Goal: Information Seeking & Learning: Learn about a topic

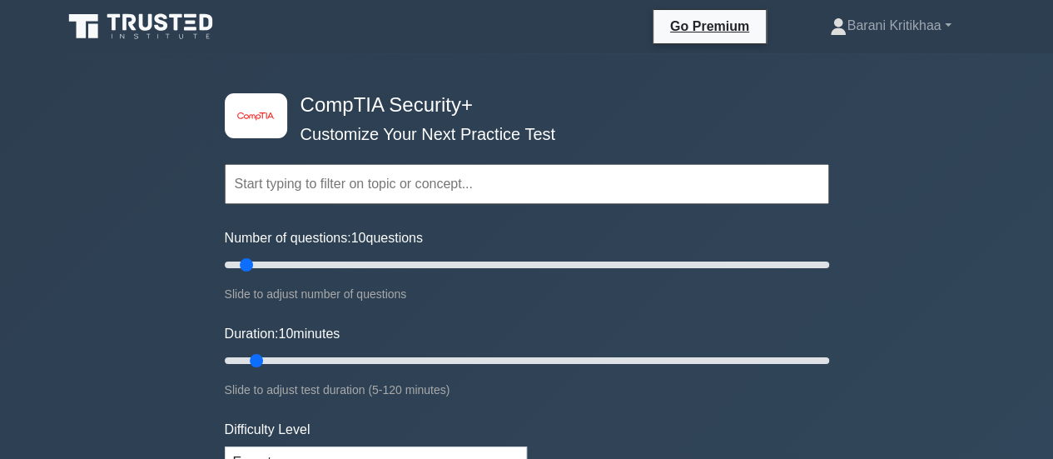
click at [421, 196] on input "text" at bounding box center [527, 184] width 605 height 40
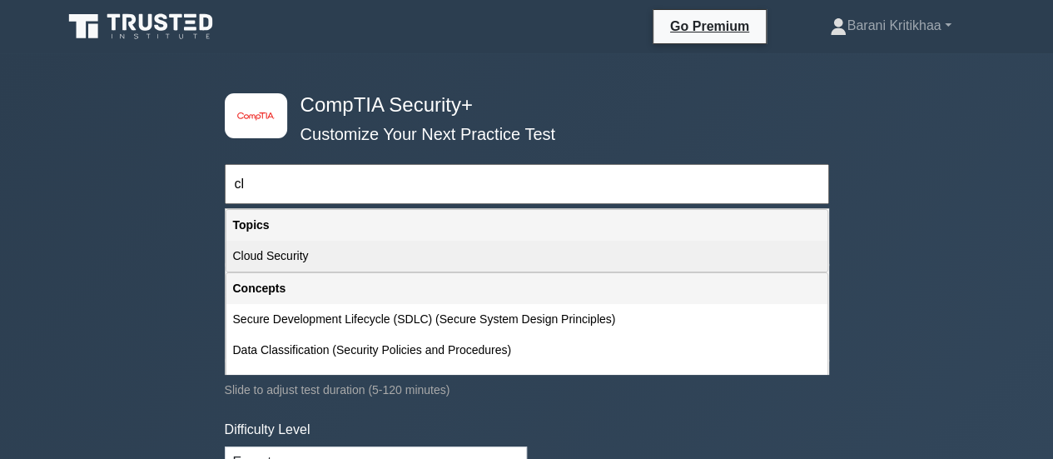
click at [277, 248] on div "Cloud Security" at bounding box center [526, 256] width 601 height 31
type input "Cloud Security"
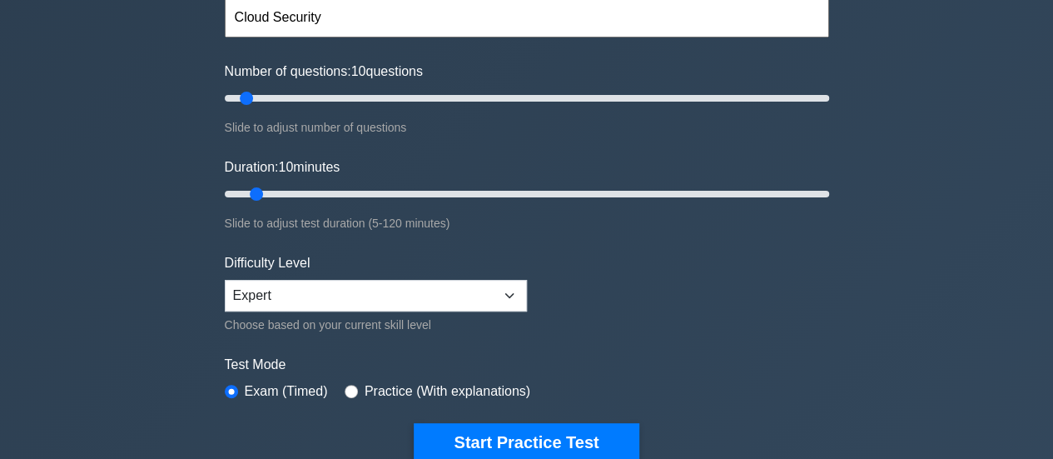
scroll to position [167, 0]
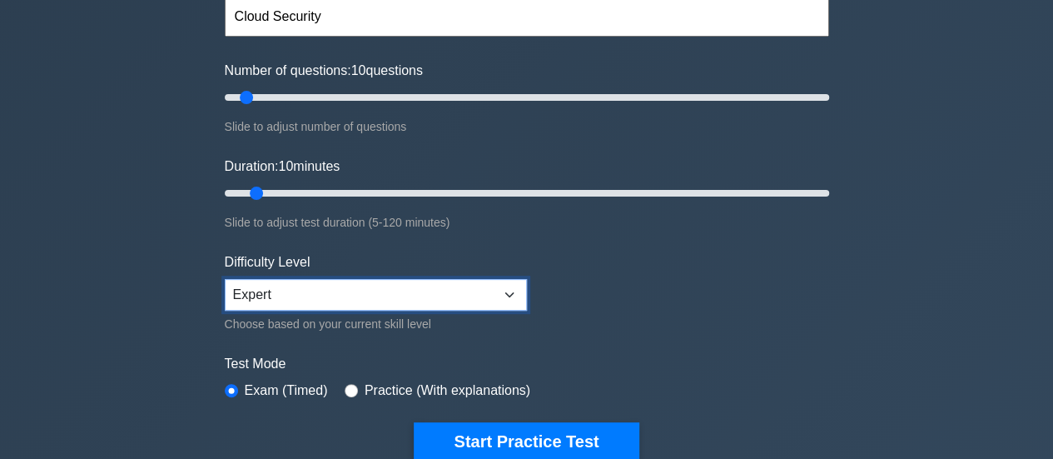
click at [281, 291] on select "Beginner Intermediate Expert" at bounding box center [376, 295] width 302 height 32
select select "beginner"
click at [225, 279] on select "Beginner Intermediate Expert" at bounding box center [376, 295] width 302 height 32
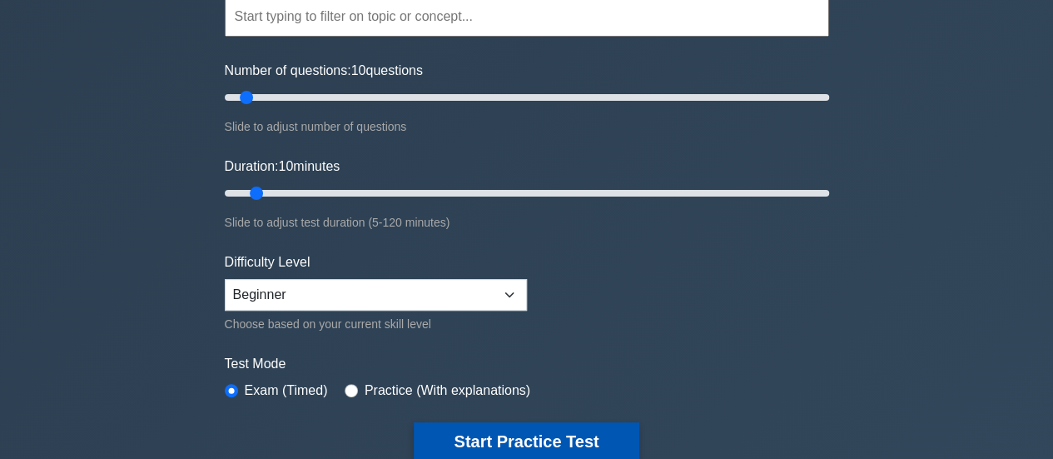
click at [435, 447] on button "Start Practice Test" at bounding box center [526, 441] width 225 height 38
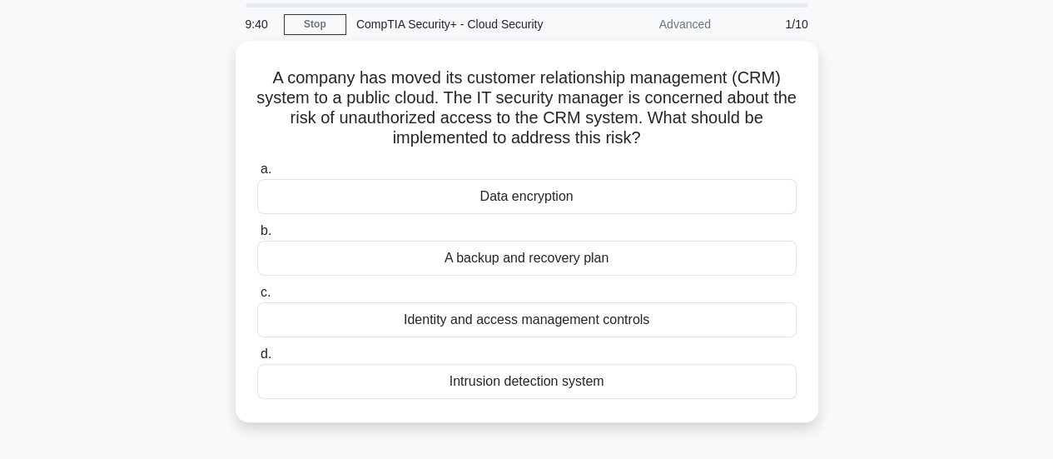
scroll to position [58, 0]
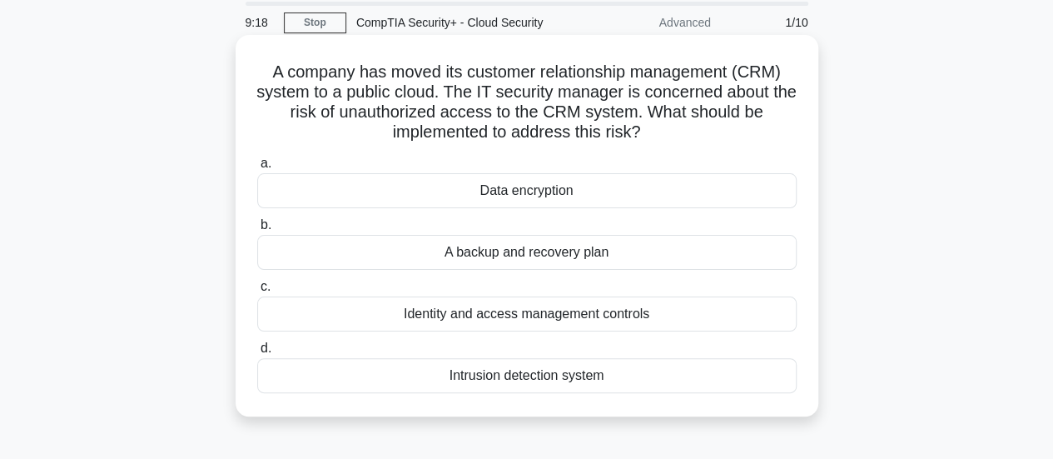
click at [460, 317] on div "Identity and access management controls" at bounding box center [527, 313] width 540 height 35
click at [257, 292] on input "c. Identity and access management controls" at bounding box center [257, 286] width 0 height 11
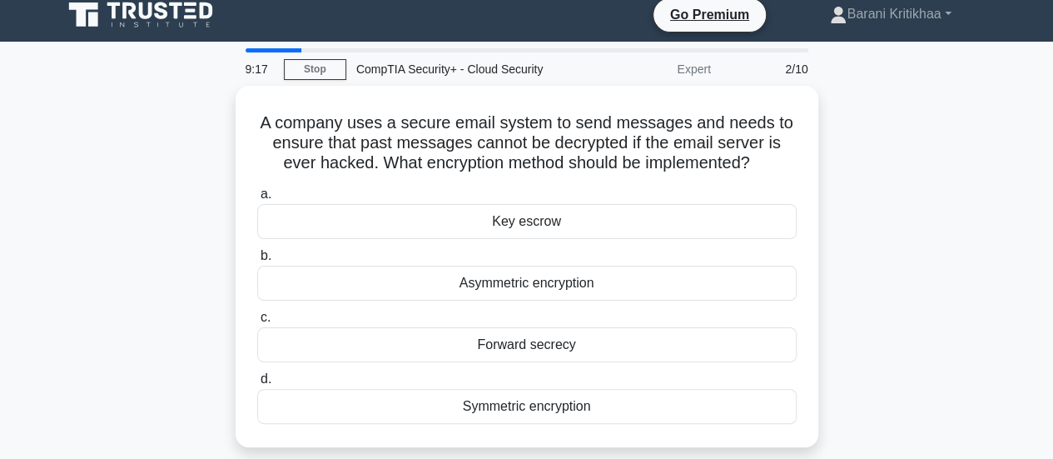
scroll to position [0, 0]
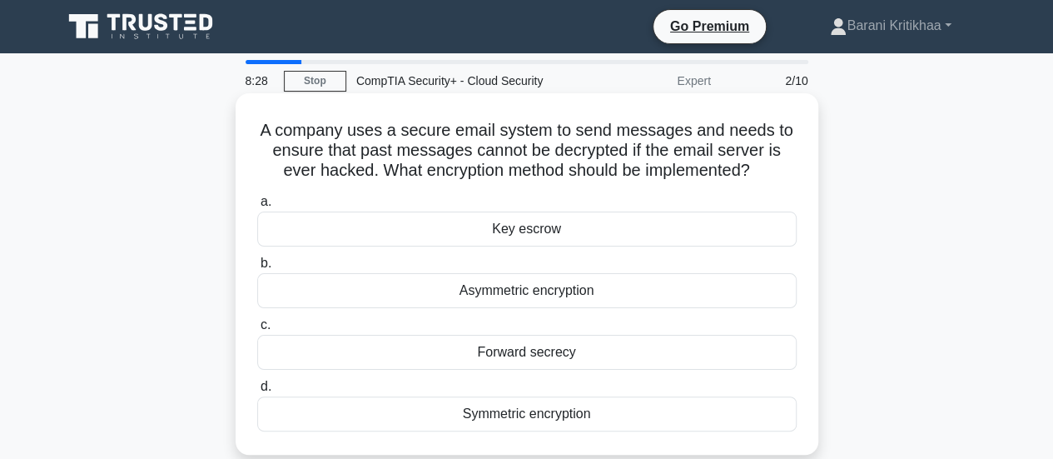
click at [495, 366] on div "Forward secrecy" at bounding box center [527, 352] width 540 height 35
click at [257, 331] on input "c. Forward secrecy" at bounding box center [257, 325] width 0 height 11
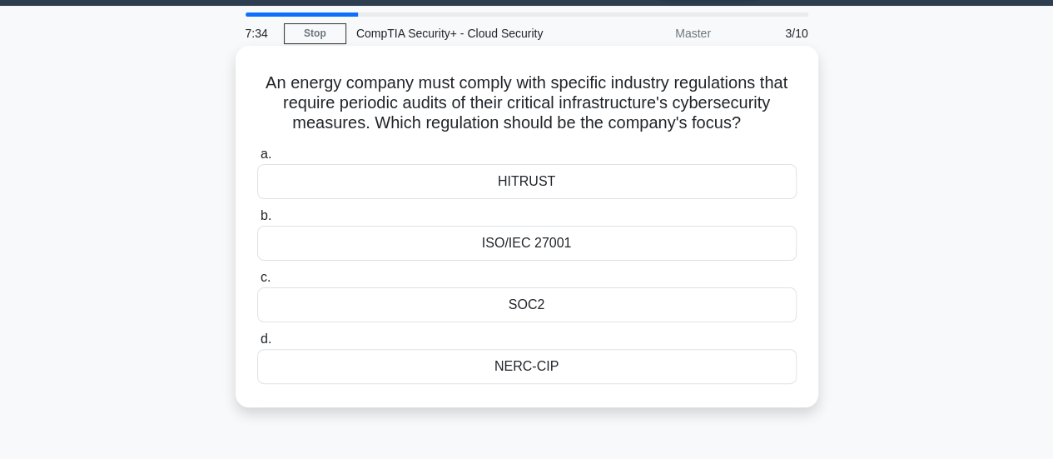
scroll to position [48, 0]
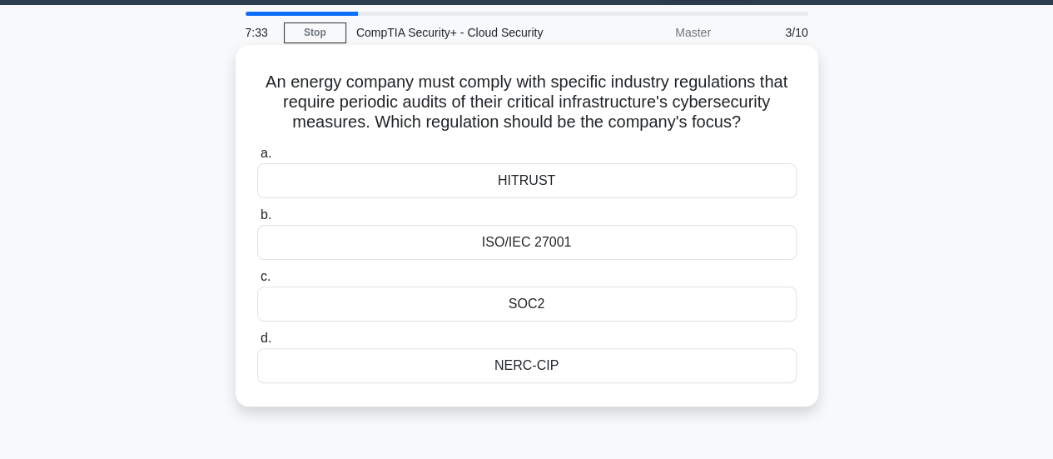
click at [478, 371] on div "NERC-CIP" at bounding box center [527, 365] width 540 height 35
click at [257, 344] on input "d. NERC-CIP" at bounding box center [257, 338] width 0 height 11
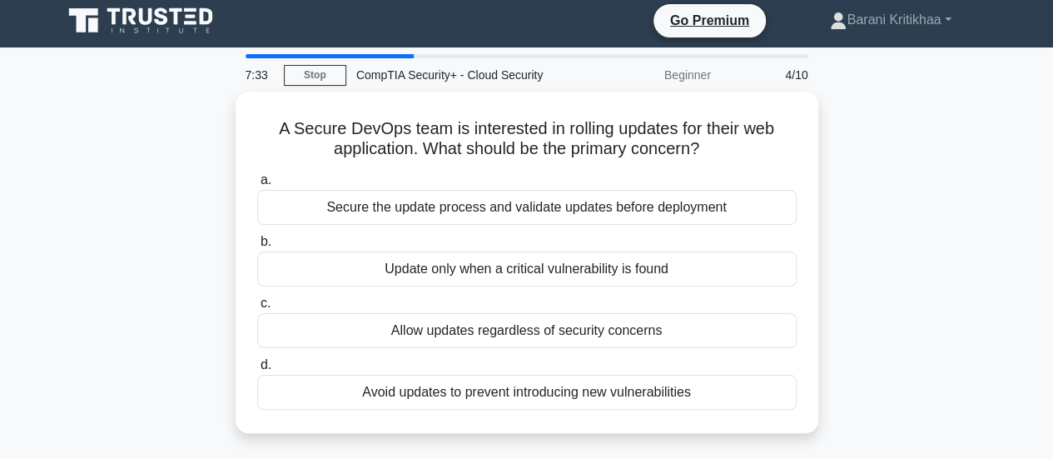
scroll to position [0, 0]
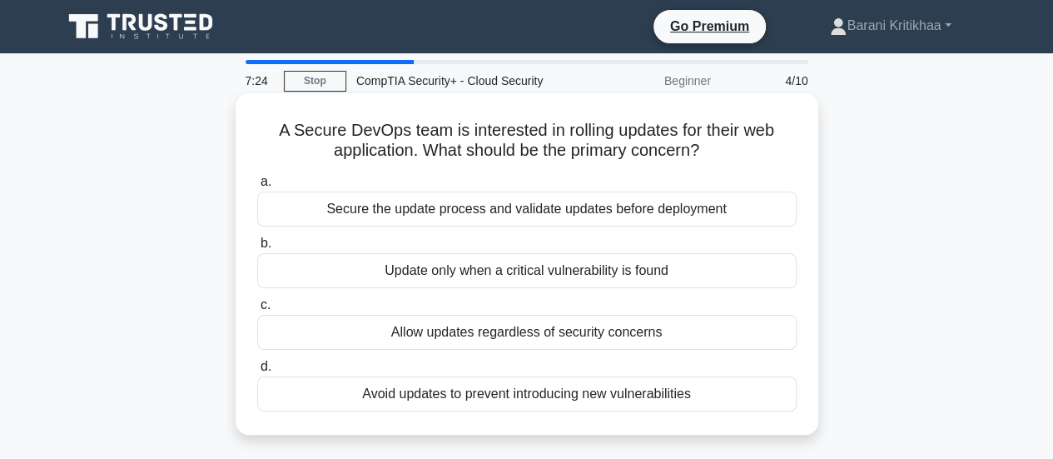
click at [471, 214] on div "Secure the update process and validate updates before deployment" at bounding box center [527, 209] width 540 height 35
click at [257, 187] on input "a. Secure the update process and validate updates before deployment" at bounding box center [257, 182] width 0 height 11
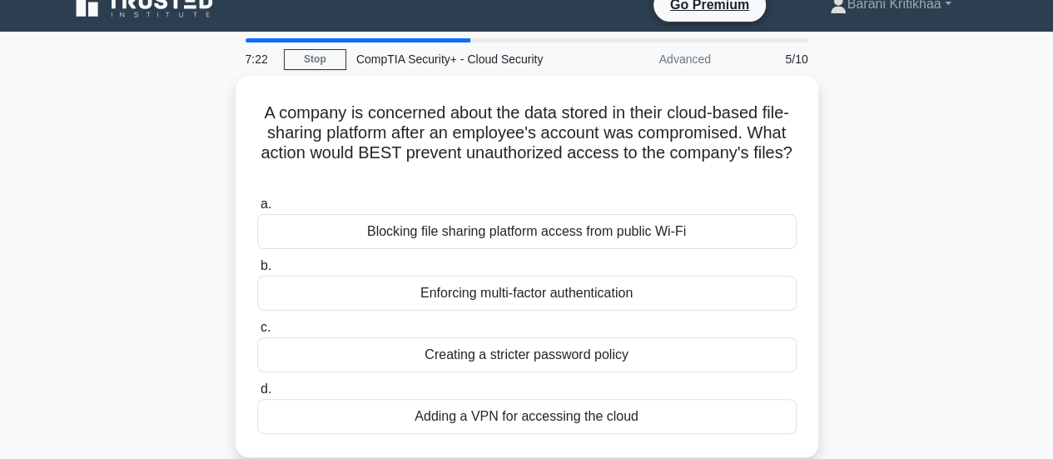
scroll to position [22, 0]
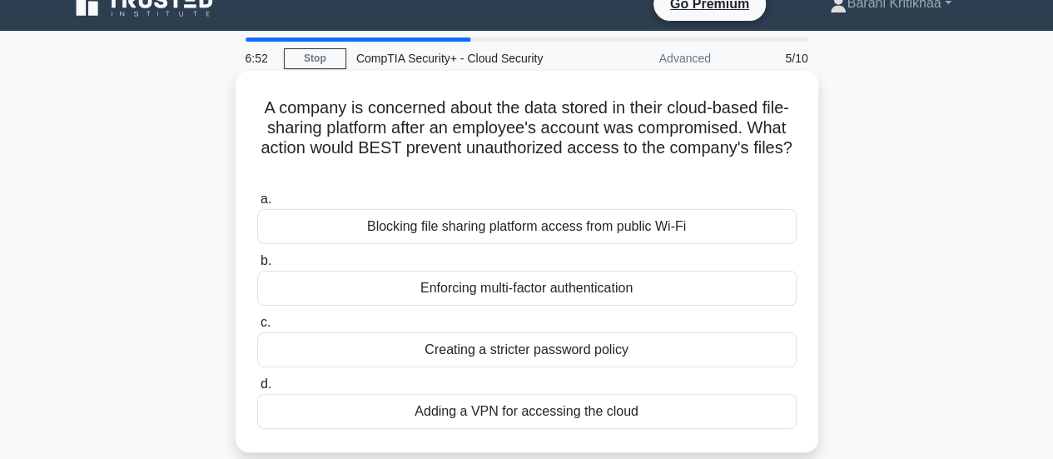
click at [488, 290] on div "Enforcing multi-factor authentication" at bounding box center [527, 288] width 540 height 35
click at [257, 266] on input "b. Enforcing multi-factor authentication" at bounding box center [257, 261] width 0 height 11
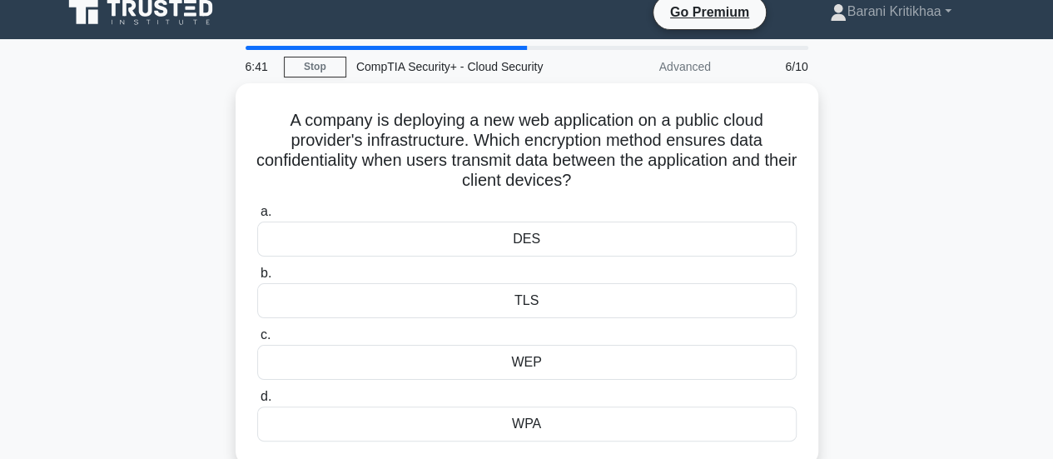
scroll to position [13, 0]
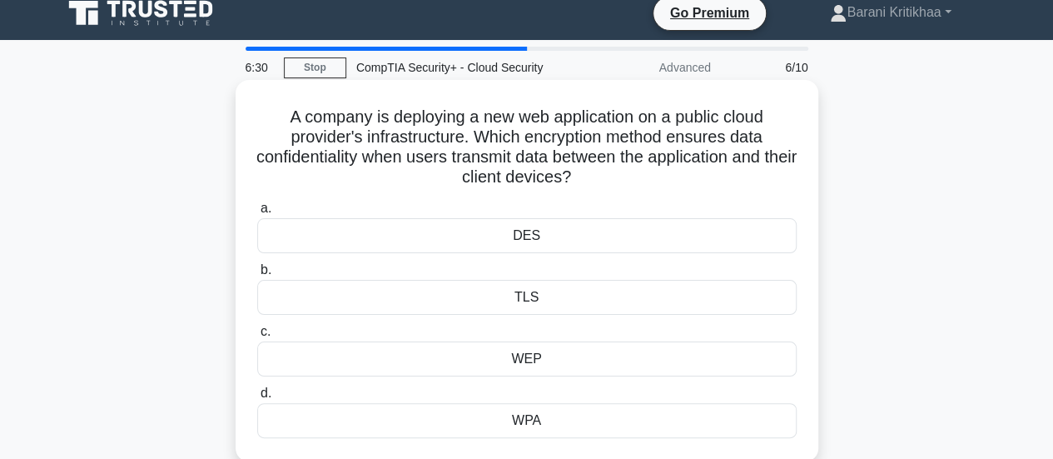
click at [499, 234] on div "DES" at bounding box center [527, 235] width 540 height 35
click at [257, 214] on input "a. DES" at bounding box center [257, 208] width 0 height 11
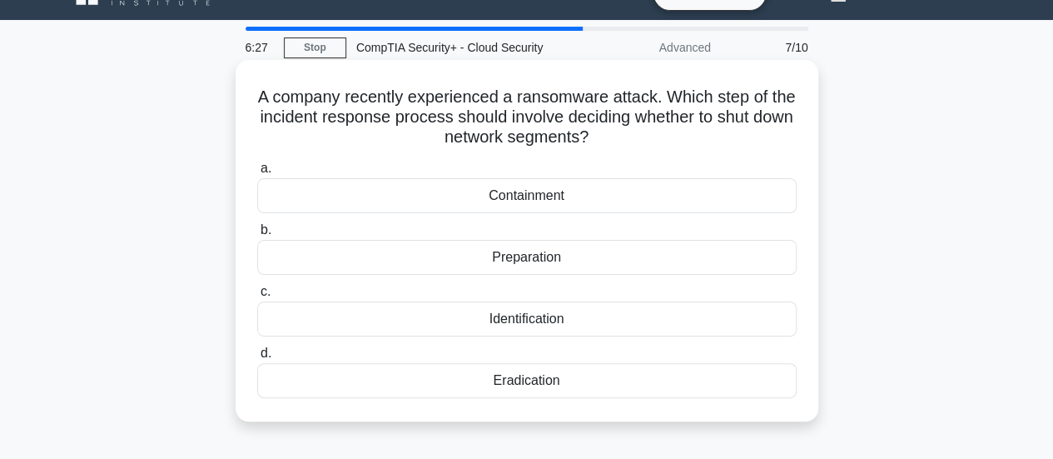
scroll to position [32, 0]
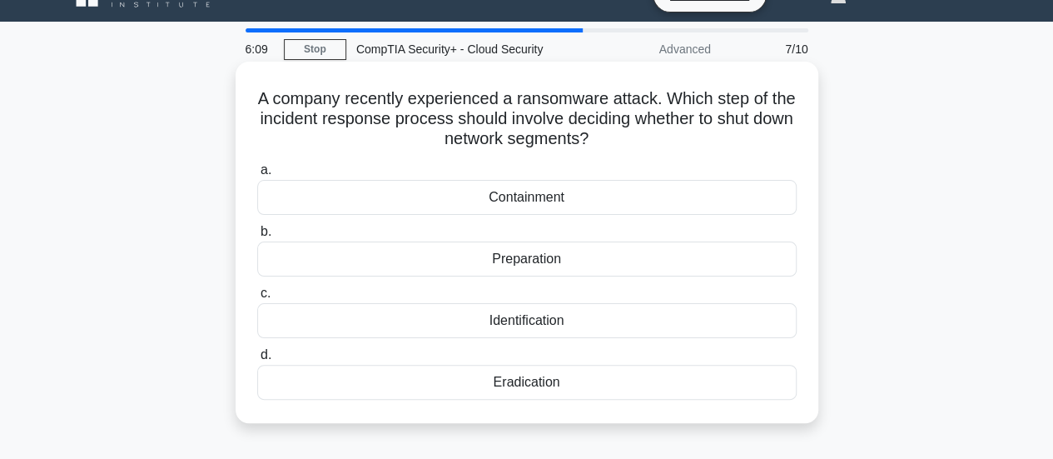
click at [515, 381] on div "Eradication" at bounding box center [527, 382] width 540 height 35
click at [257, 361] on input "d. Eradication" at bounding box center [257, 355] width 0 height 11
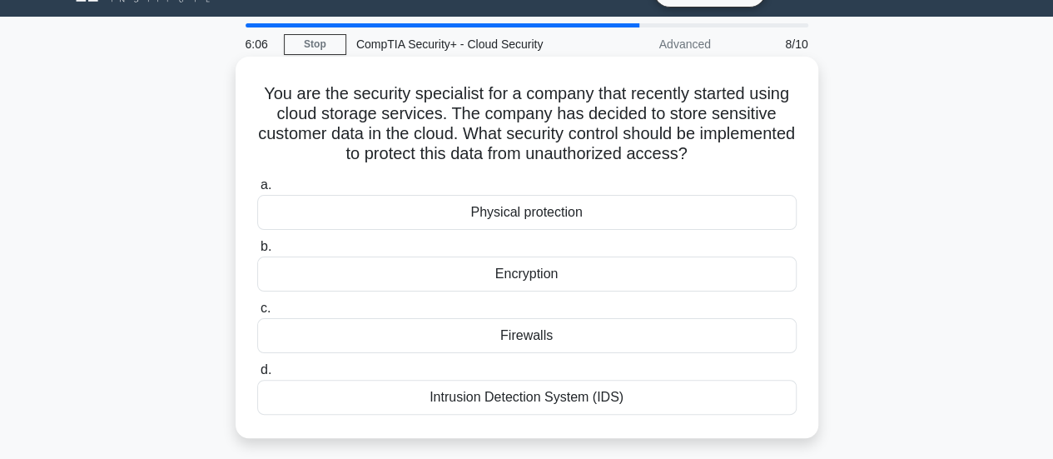
scroll to position [37, 0]
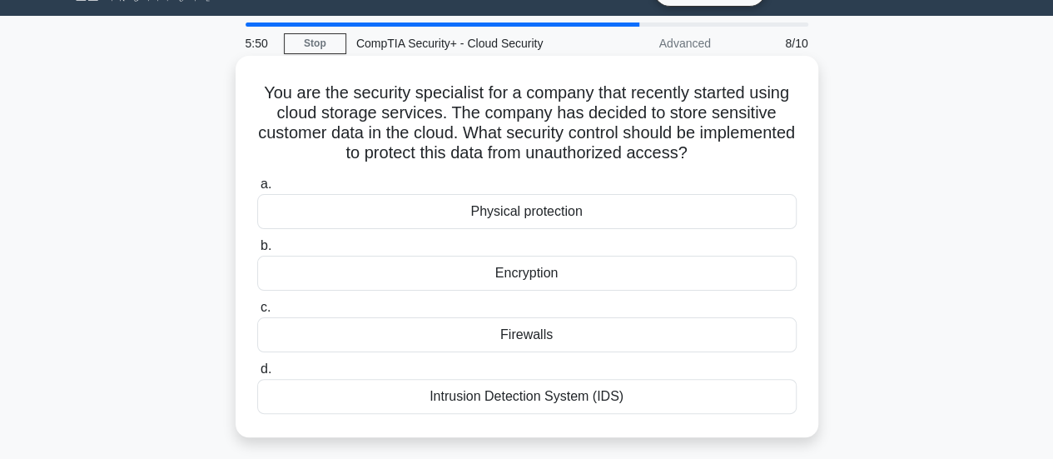
click at [501, 287] on div "Encryption" at bounding box center [527, 273] width 540 height 35
click at [257, 251] on input "b. Encryption" at bounding box center [257, 246] width 0 height 11
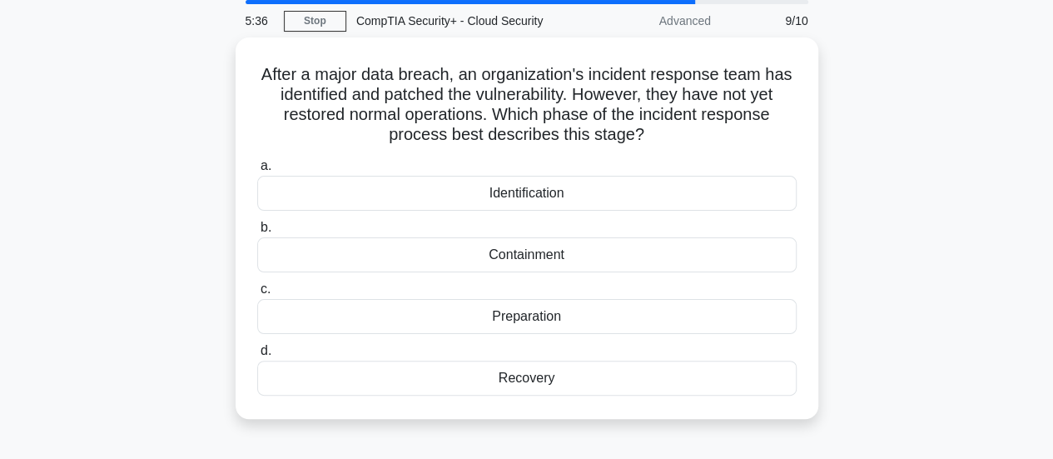
scroll to position [62, 0]
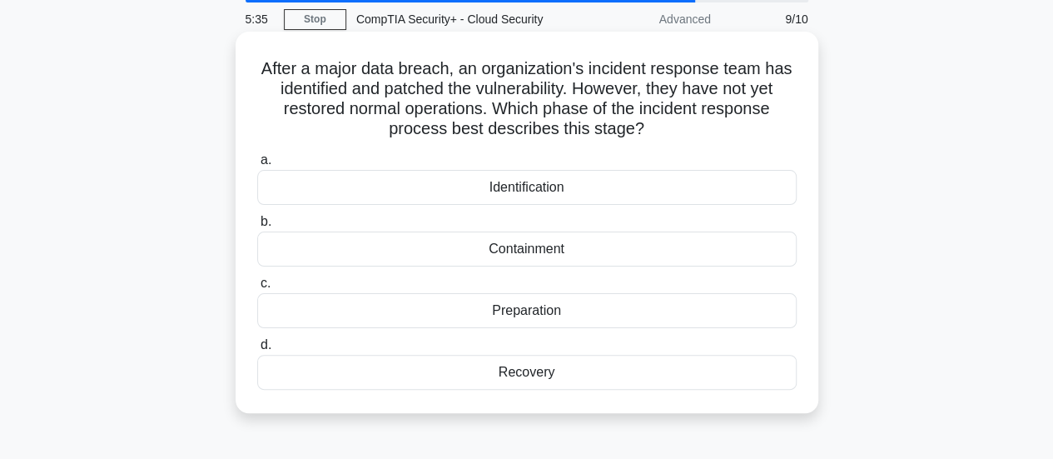
click at [525, 372] on div "Recovery" at bounding box center [527, 372] width 540 height 35
click at [257, 351] on input "d. Recovery" at bounding box center [257, 345] width 0 height 11
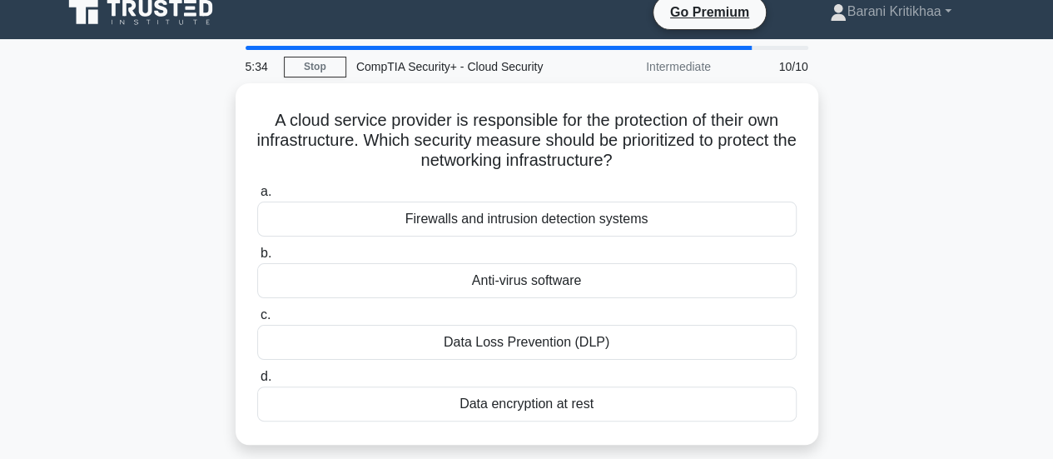
scroll to position [0, 0]
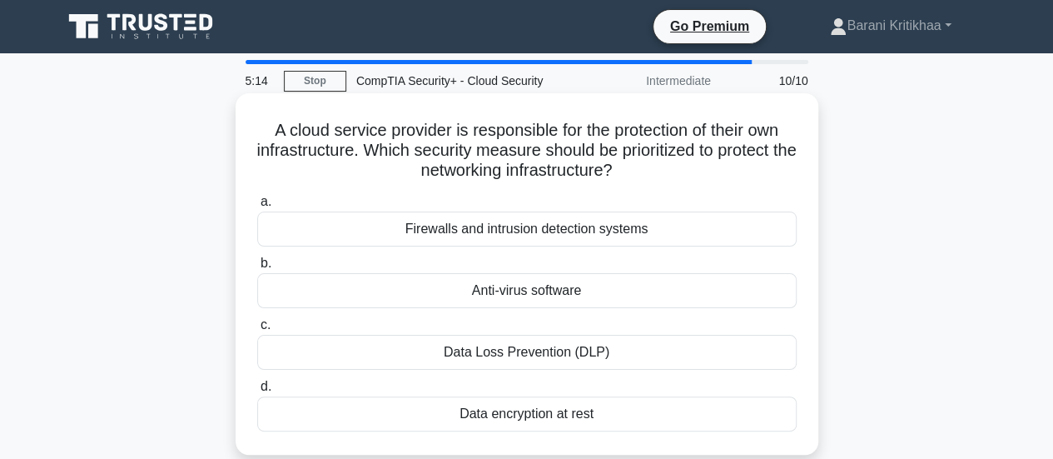
click at [484, 227] on div "Firewalls and intrusion detection systems" at bounding box center [527, 229] width 540 height 35
click at [257, 207] on input "a. Firewalls and intrusion detection systems" at bounding box center [257, 202] width 0 height 11
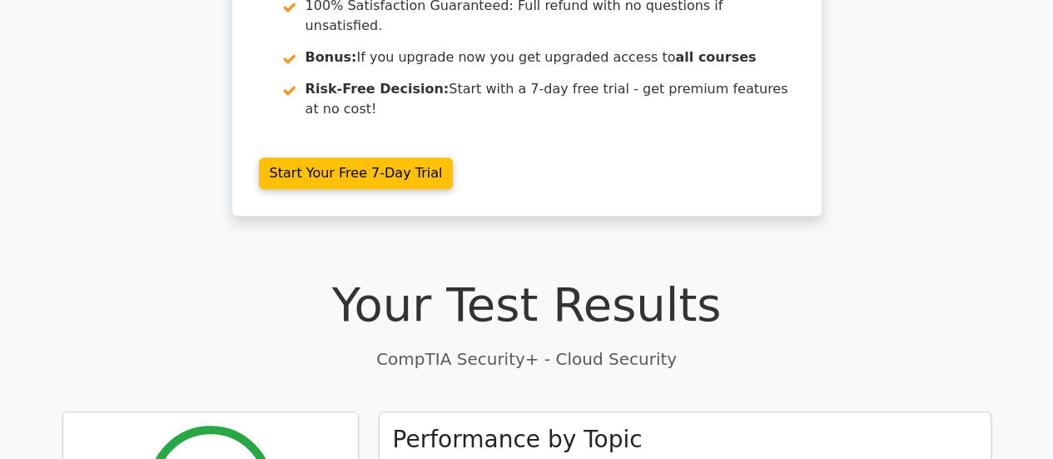
scroll to position [443, 0]
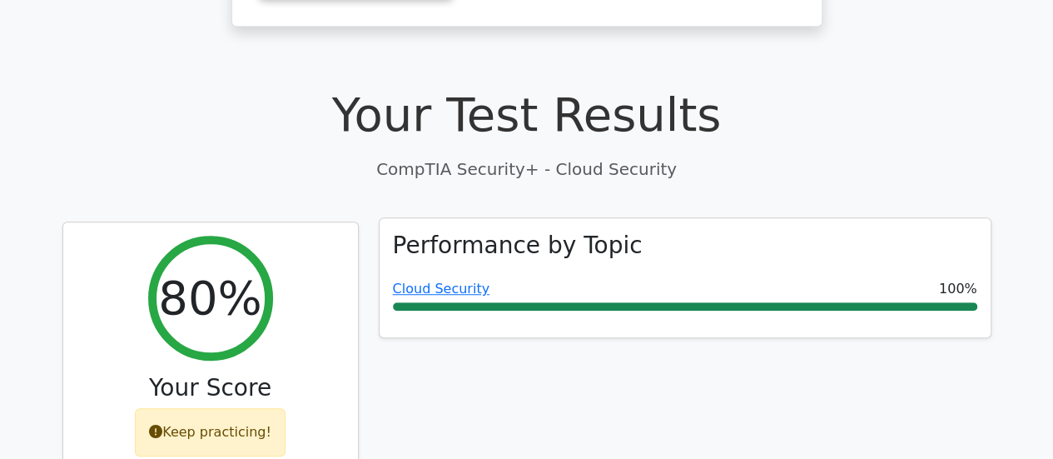
click at [496, 279] on div "Cloud Security 100%" at bounding box center [685, 295] width 585 height 32
click at [461, 281] on link "Cloud Security" at bounding box center [441, 289] width 97 height 16
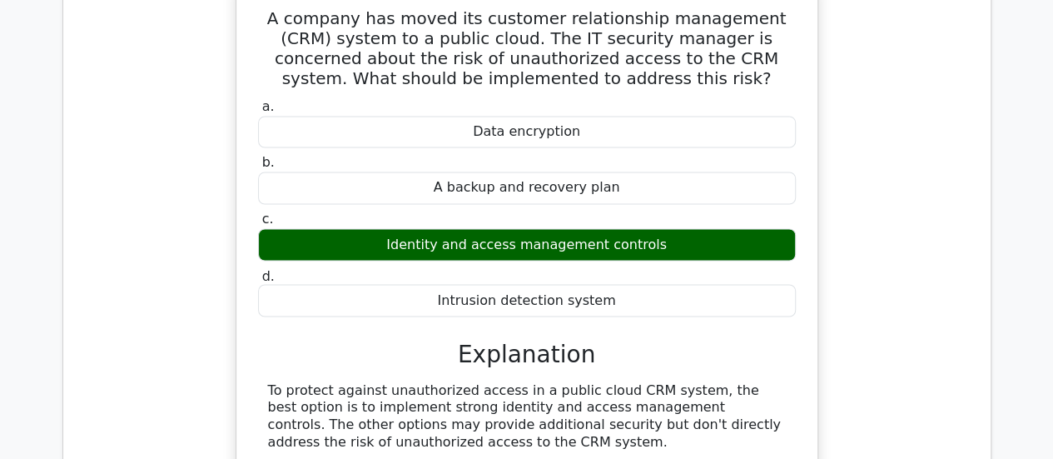
scroll to position [1152, 0]
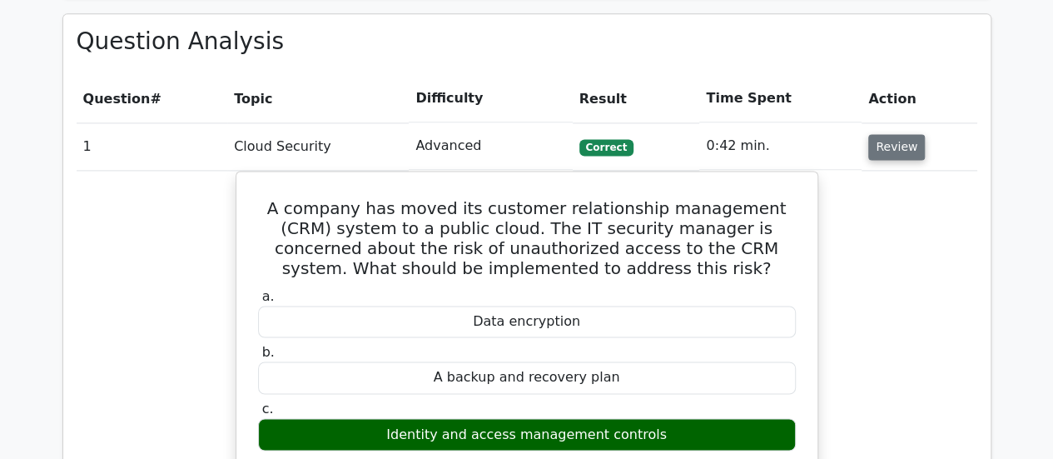
click at [878, 134] on button "Review" at bounding box center [896, 147] width 57 height 26
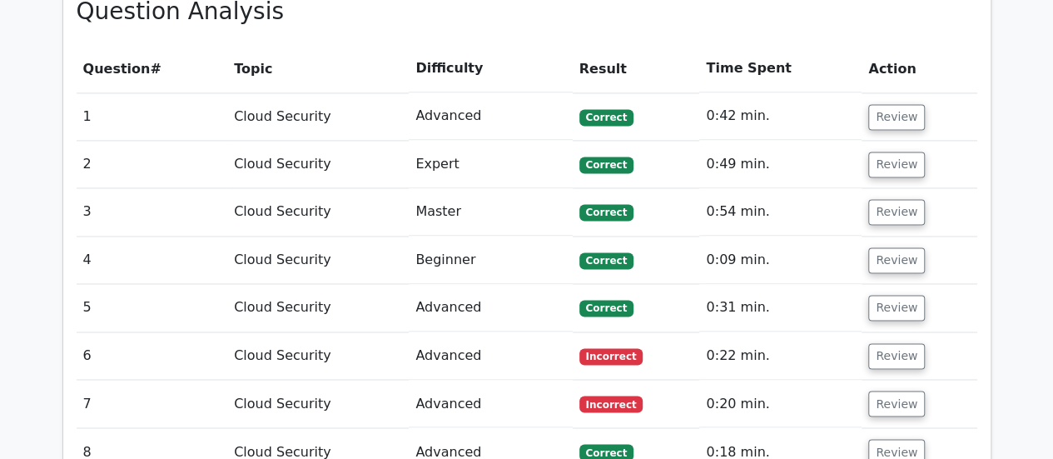
scroll to position [1179, 0]
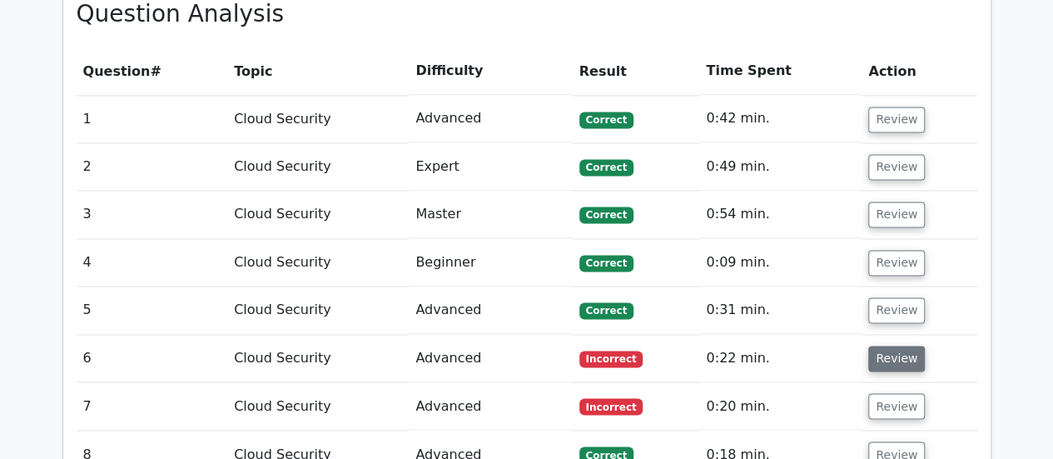
click at [909, 346] on button "Review" at bounding box center [896, 359] width 57 height 26
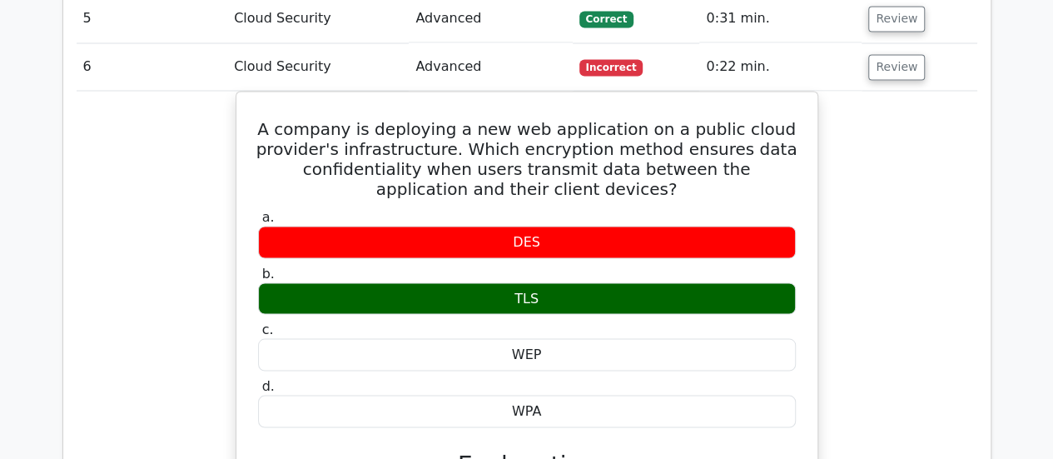
scroll to position [1342, 0]
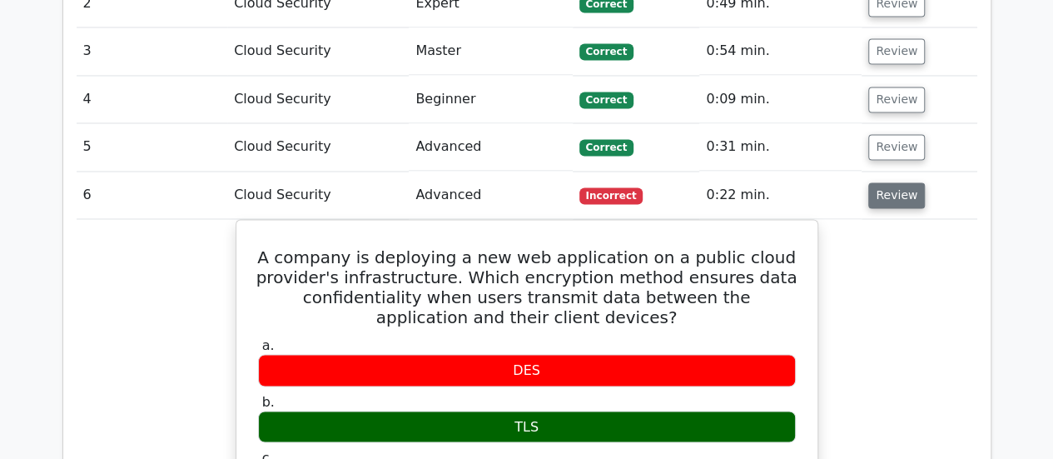
click at [884, 182] on button "Review" at bounding box center [896, 195] width 57 height 26
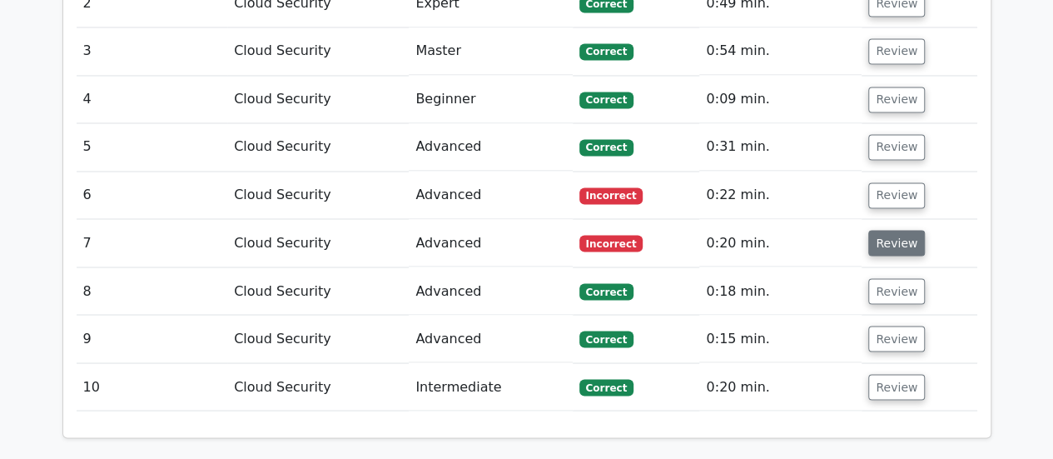
click at [886, 230] on button "Review" at bounding box center [896, 243] width 57 height 26
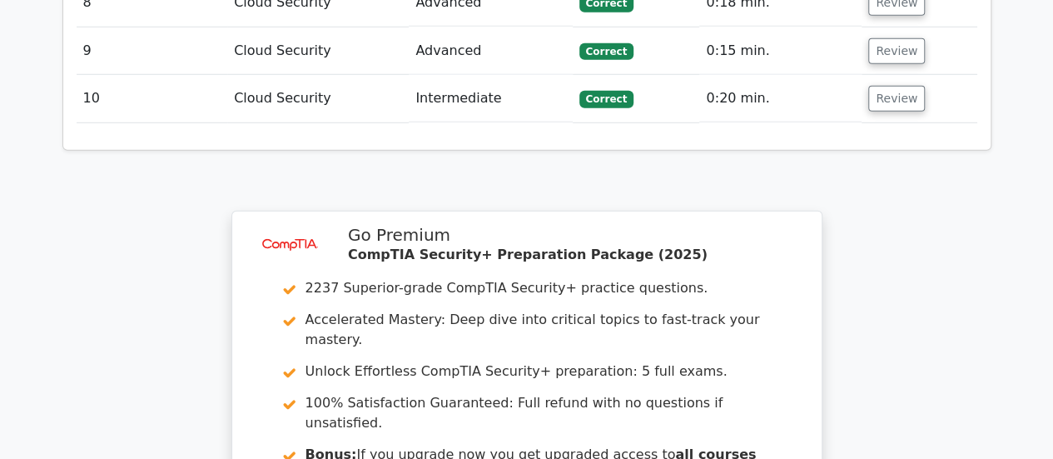
scroll to position [2689, 0]
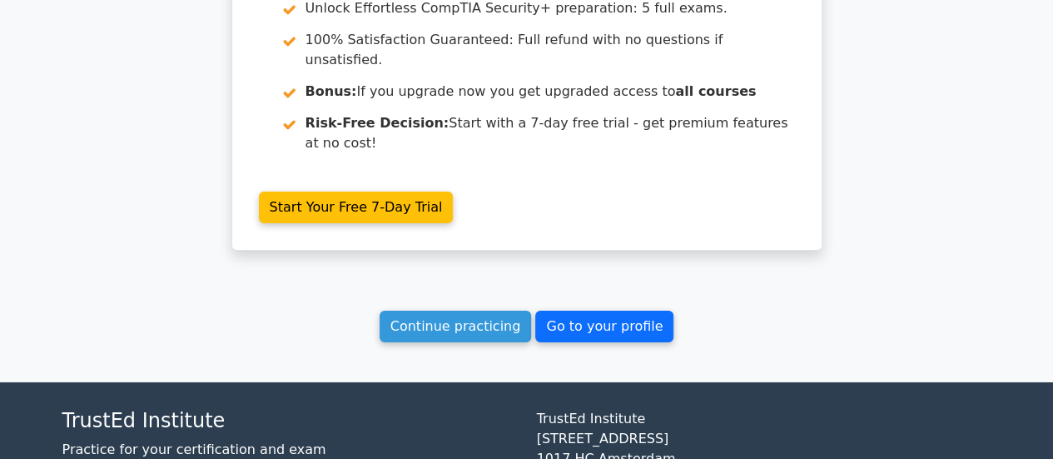
click at [643, 311] on link "Go to your profile" at bounding box center [604, 327] width 138 height 32
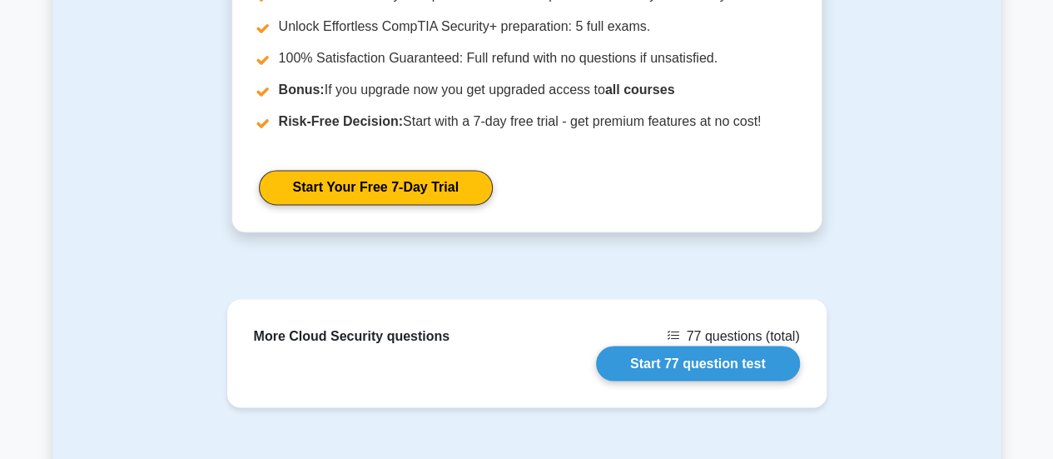
scroll to position [1313, 0]
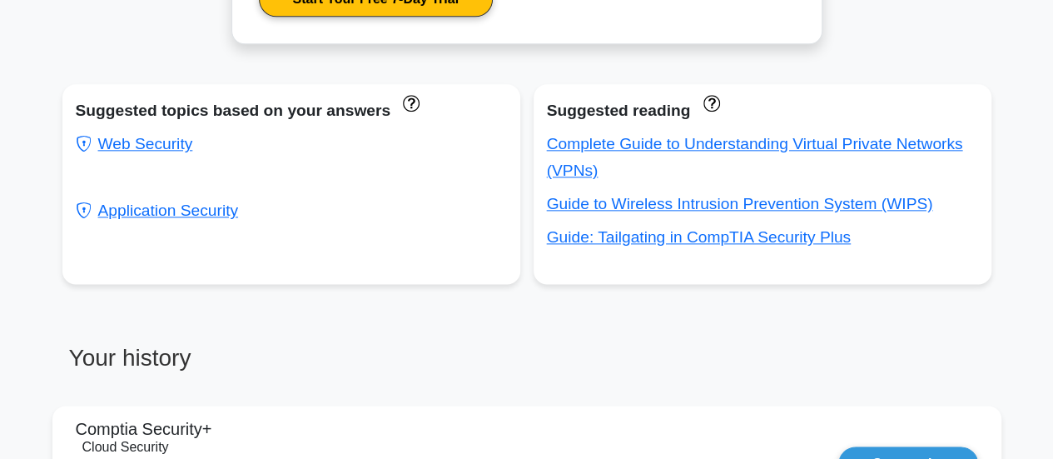
scroll to position [938, 0]
